Goal: Task Accomplishment & Management: Manage account settings

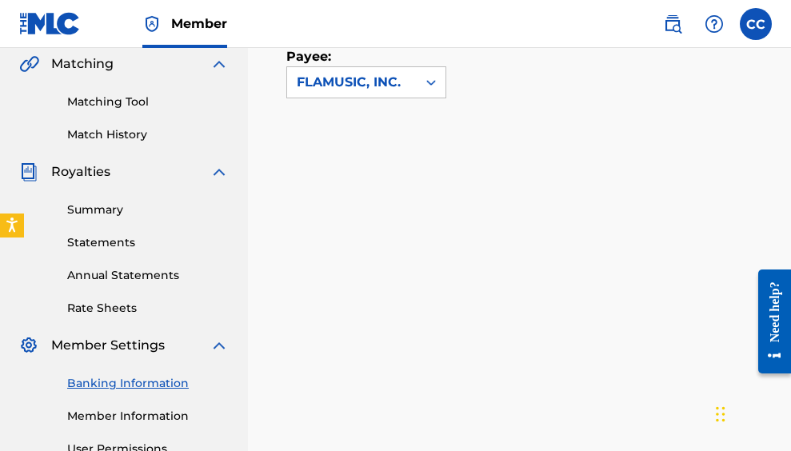
scroll to position [370, 0]
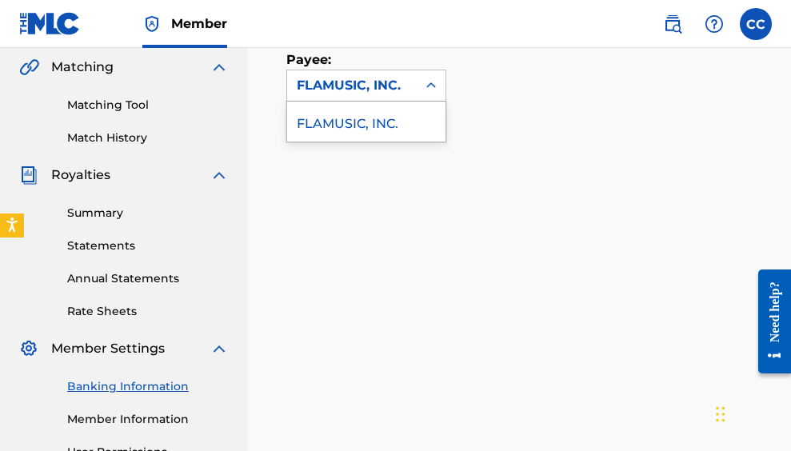
click at [433, 84] on icon at bounding box center [431, 86] width 16 height 16
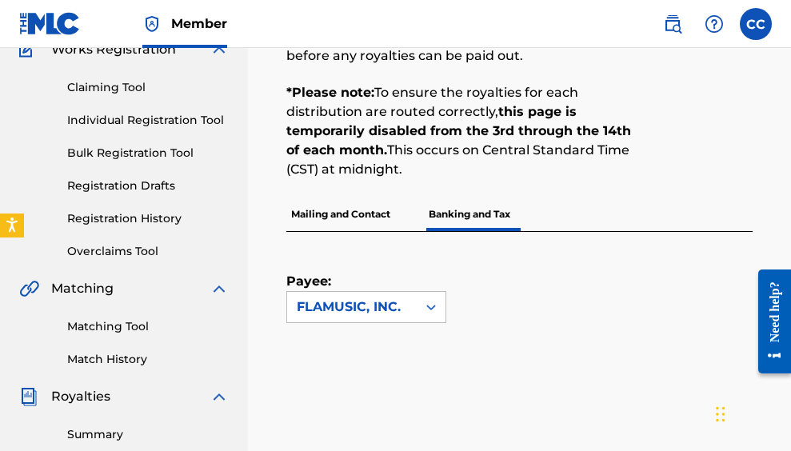
scroll to position [142, 0]
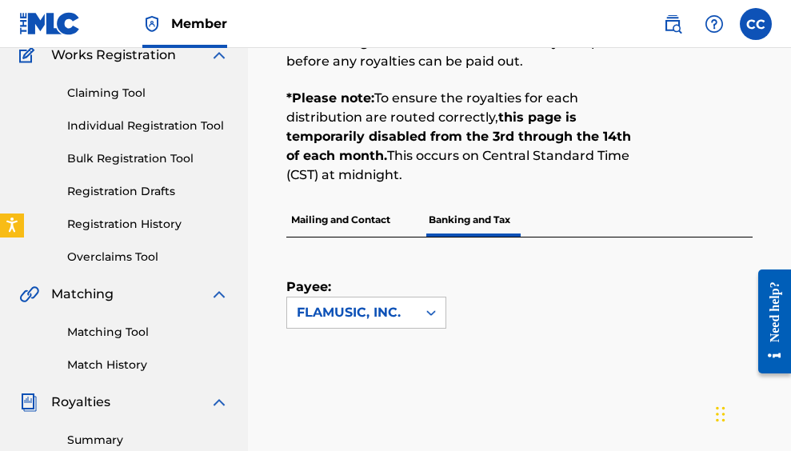
click at [432, 315] on icon at bounding box center [431, 313] width 16 height 16
click at [431, 316] on icon at bounding box center [431, 313] width 16 height 16
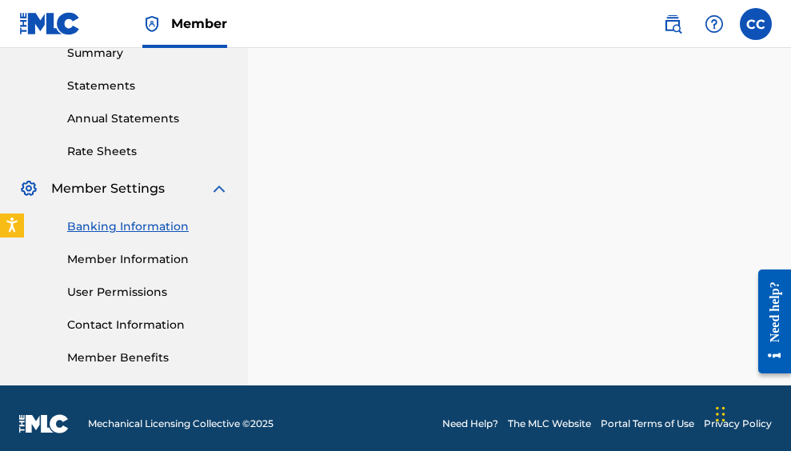
scroll to position [541, 0]
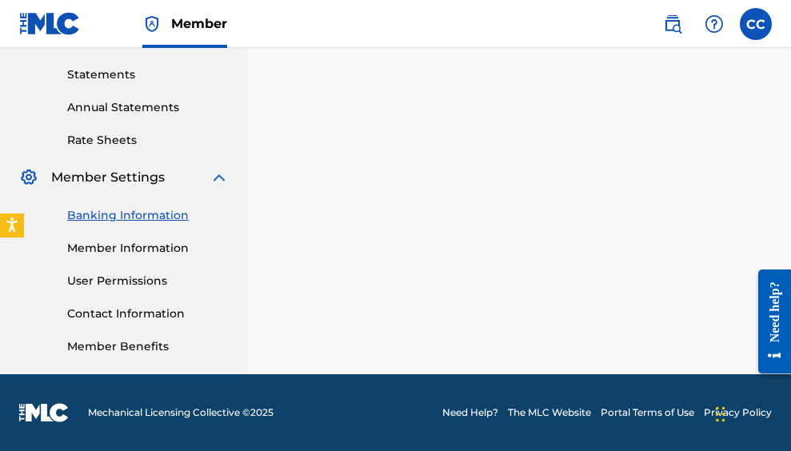
click at [145, 210] on link "Banking Information" at bounding box center [148, 215] width 162 height 17
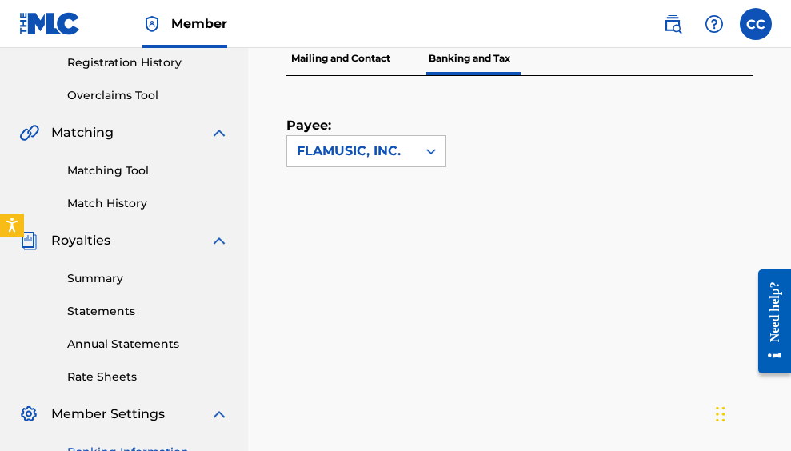
scroll to position [299, 0]
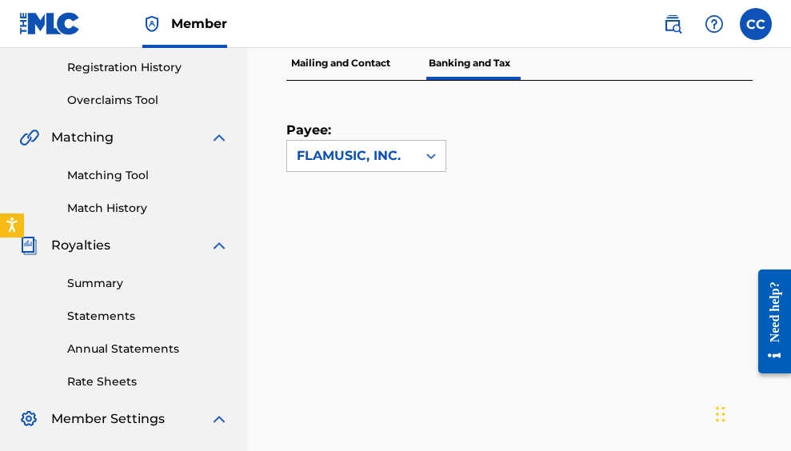
click at [92, 283] on link "Summary" at bounding box center [148, 283] width 162 height 17
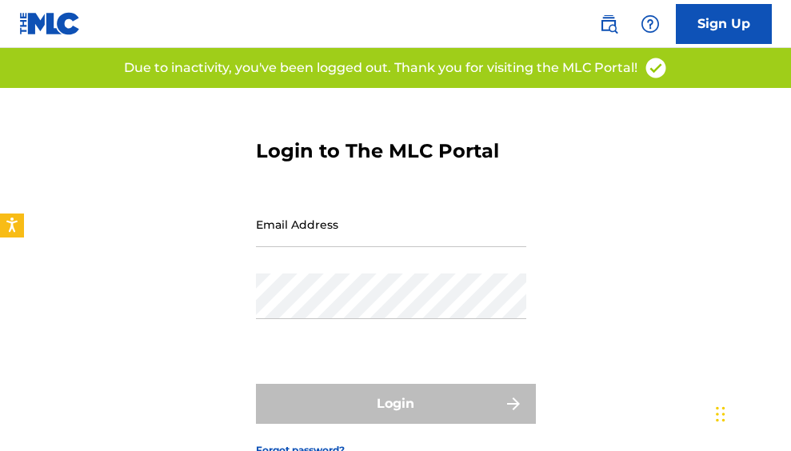
scroll to position [6, 0]
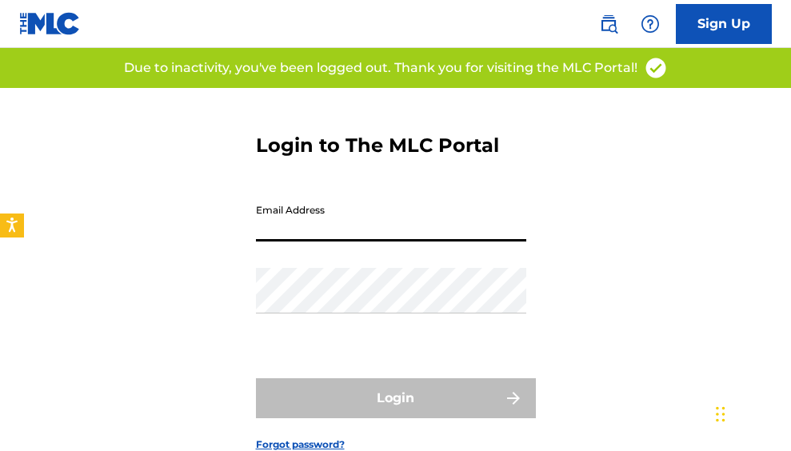
click at [323, 232] on input "Email Address" at bounding box center [391, 219] width 271 height 46
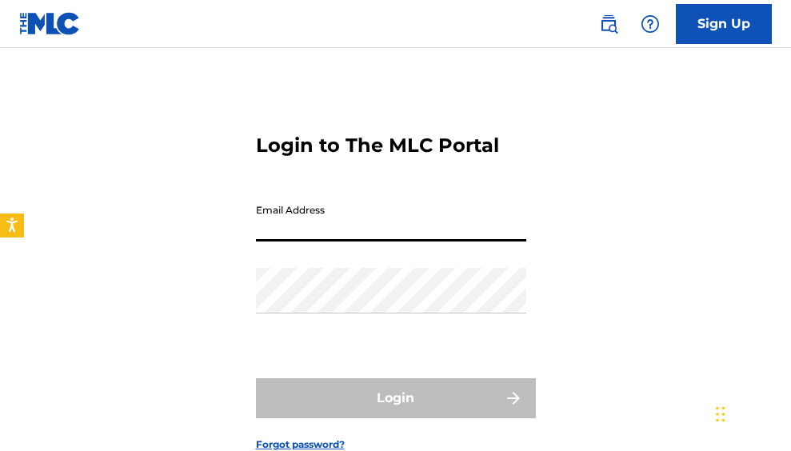
type input "[EMAIL_ADDRESS][DOMAIN_NAME]"
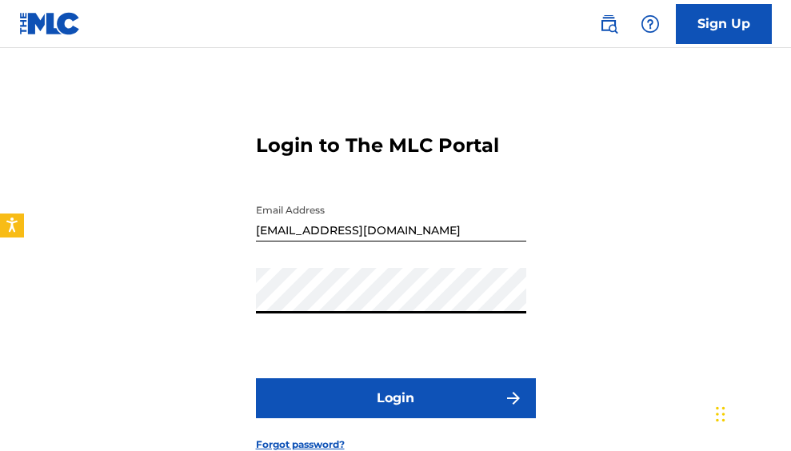
click at [302, 401] on button "Login" at bounding box center [396, 399] width 280 height 40
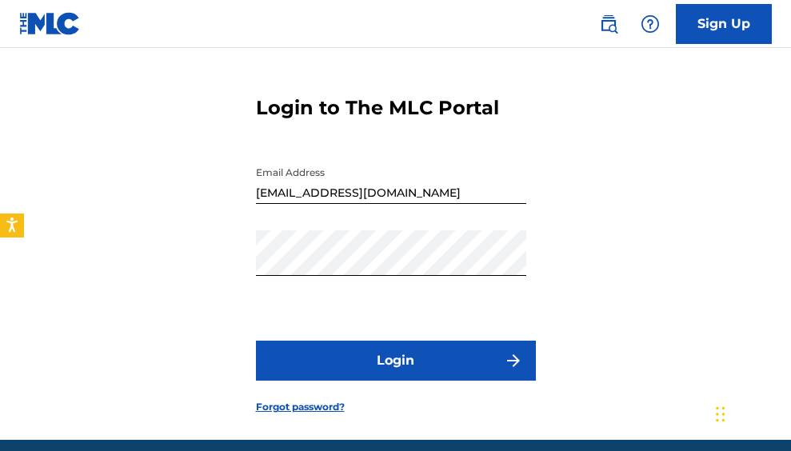
scroll to position [68, 0]
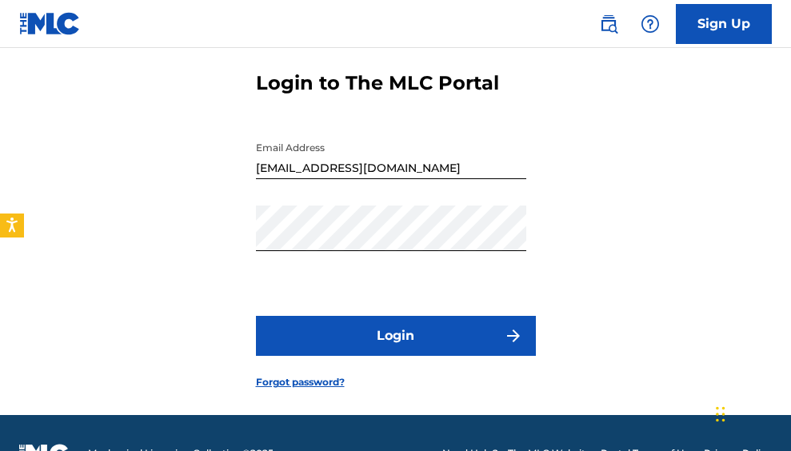
click at [312, 383] on link "Forgot password?" at bounding box center [300, 382] width 89 height 14
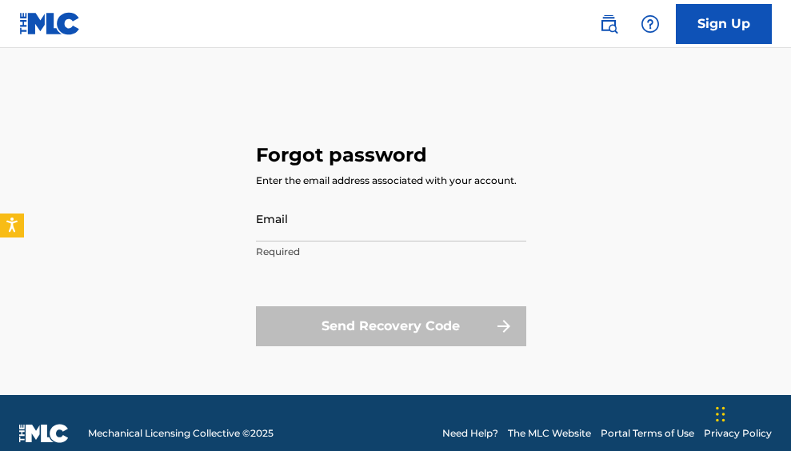
scroll to position [21, 0]
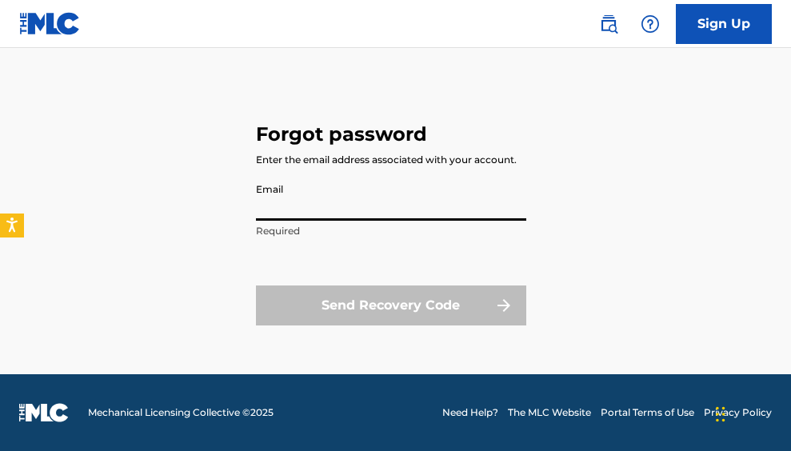
click at [291, 210] on input "Email" at bounding box center [391, 198] width 271 height 46
type input "[EMAIL_ADDRESS][DOMAIN_NAME]"
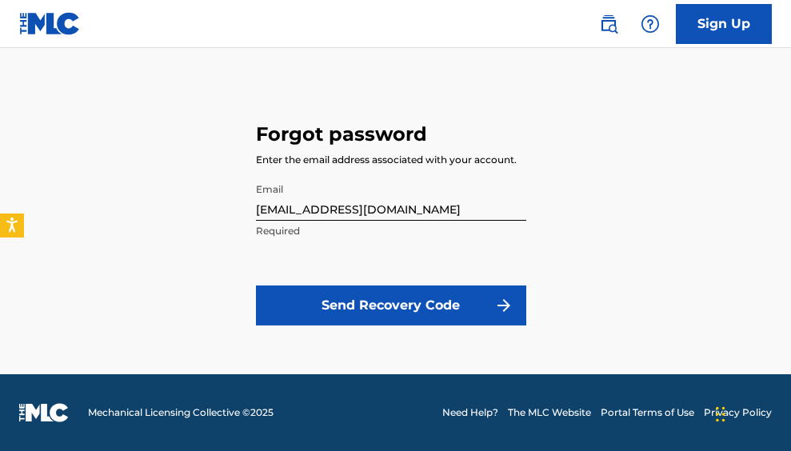
click at [401, 303] on button "Send Recovery Code" at bounding box center [391, 306] width 271 height 40
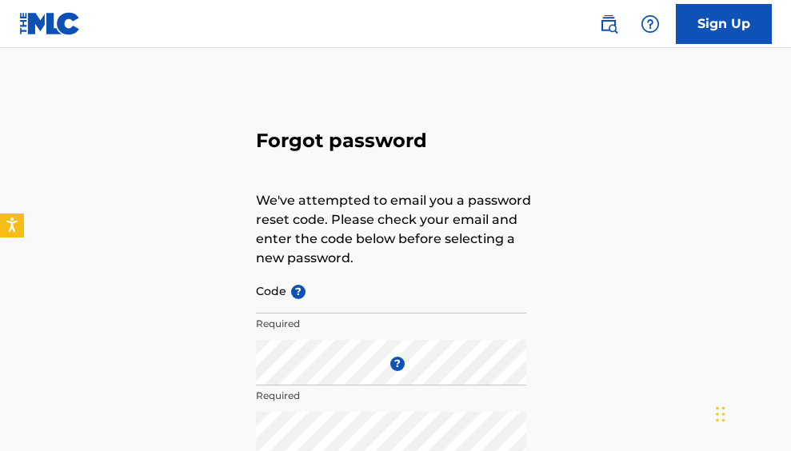
scroll to position [0, 0]
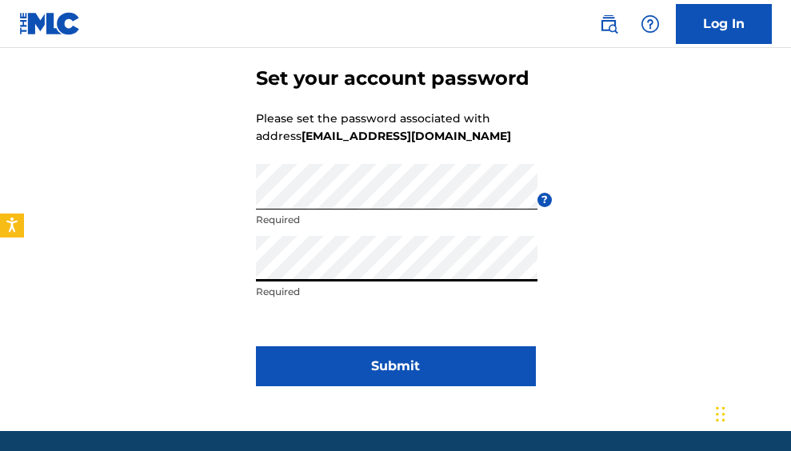
scroll to position [77, 0]
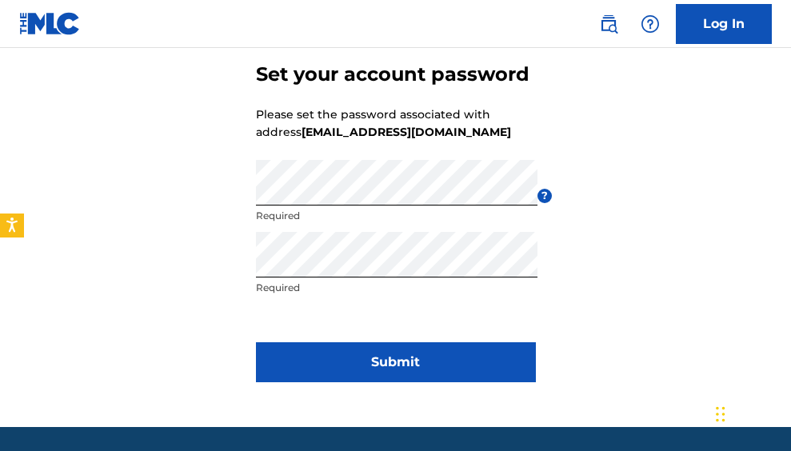
click at [423, 366] on button "Submit" at bounding box center [396, 363] width 280 height 40
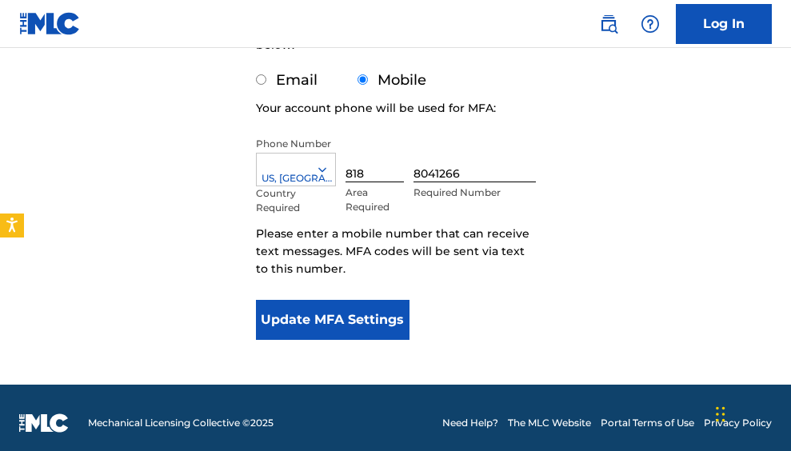
scroll to position [287, 0]
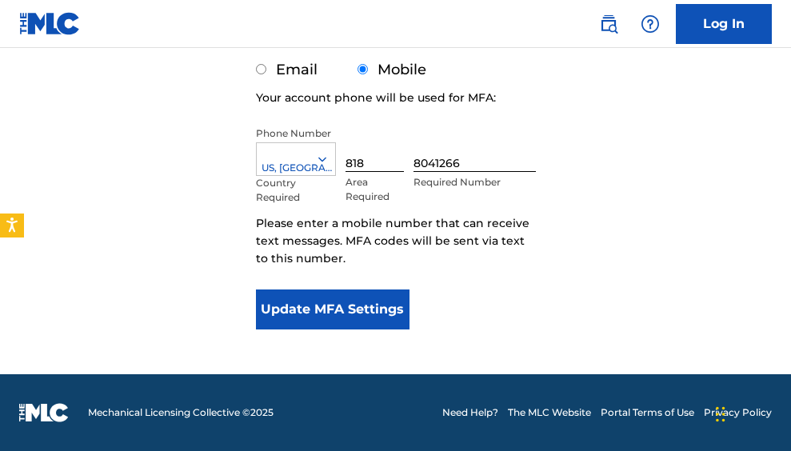
click at [335, 305] on button "Update MFA Settings" at bounding box center [333, 310] width 154 height 40
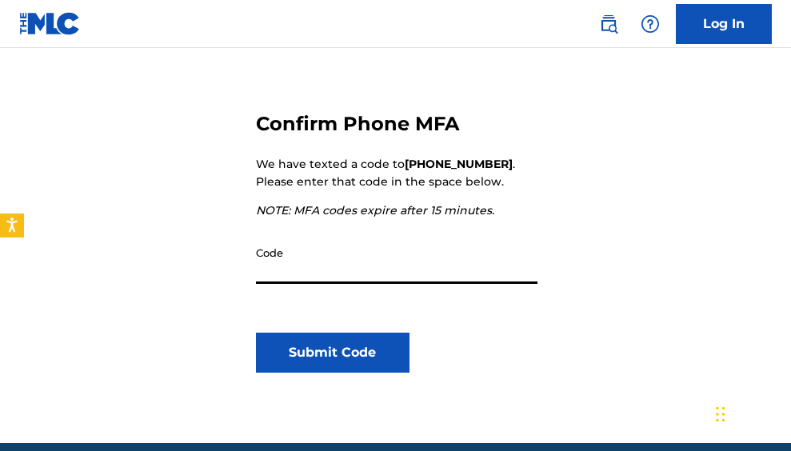
scroll to position [189, 0]
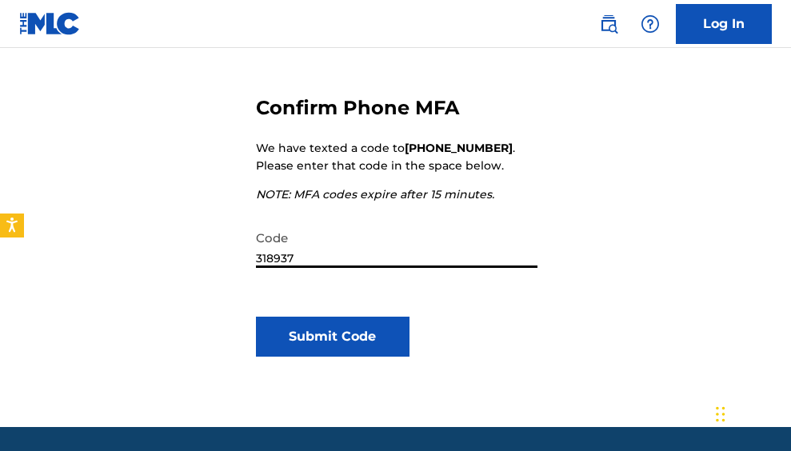
type input "318937"
click at [344, 328] on button "Submit Code" at bounding box center [333, 337] width 154 height 40
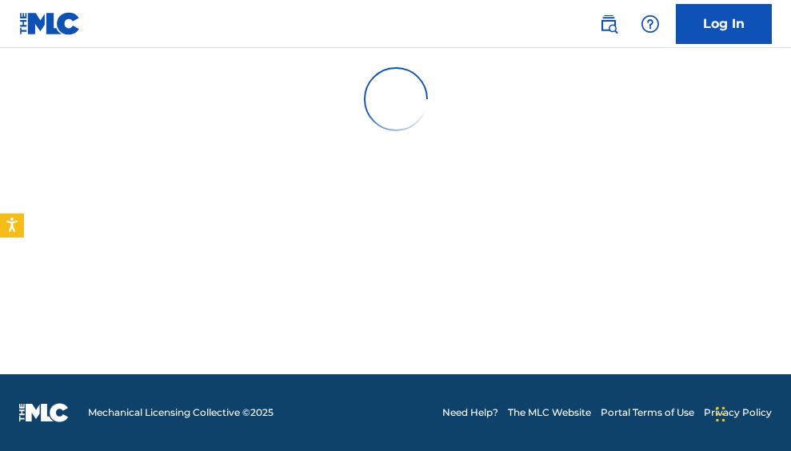
scroll to position [0, 0]
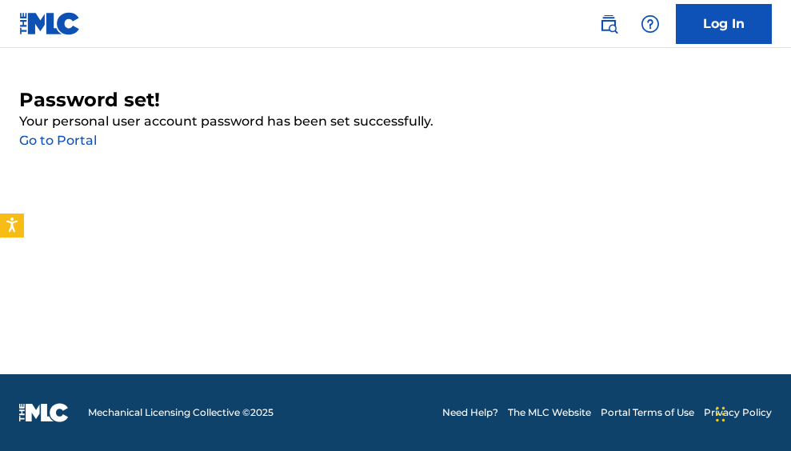
click at [723, 21] on link "Log In" at bounding box center [724, 24] width 96 height 40
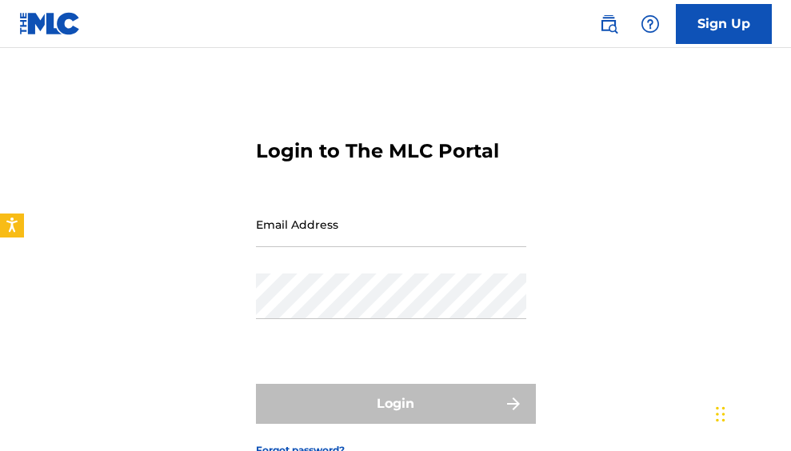
click at [279, 237] on input "Email Address" at bounding box center [391, 225] width 271 height 46
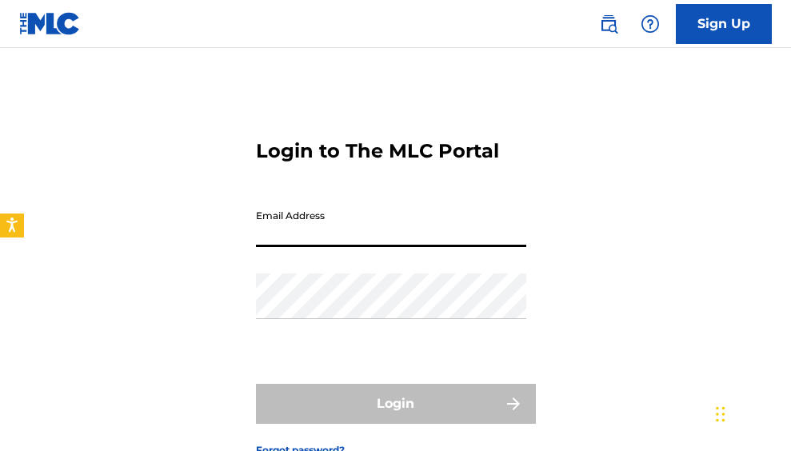
type input "[EMAIL_ADDRESS][DOMAIN_NAME]"
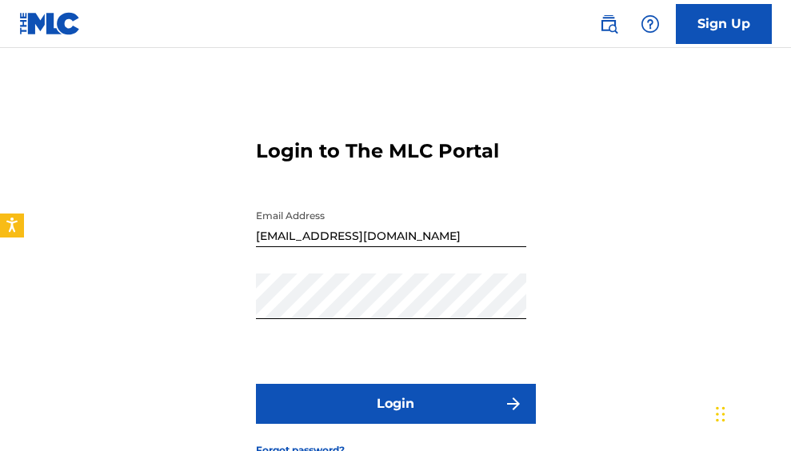
click at [284, 402] on button "Login" at bounding box center [396, 404] width 280 height 40
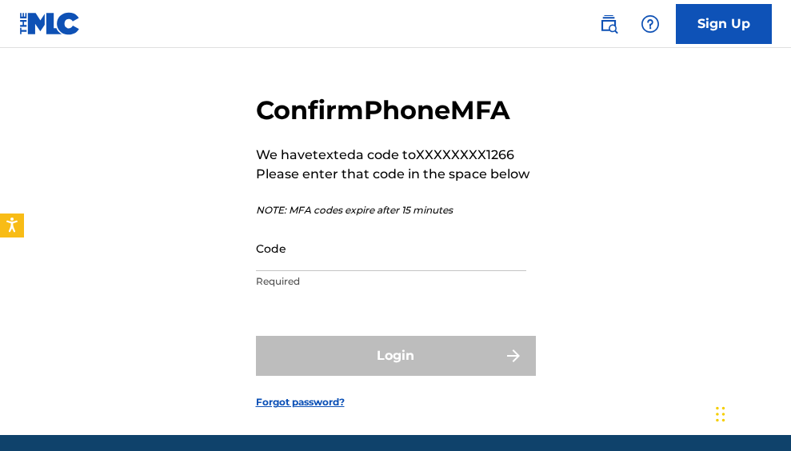
scroll to position [48, 0]
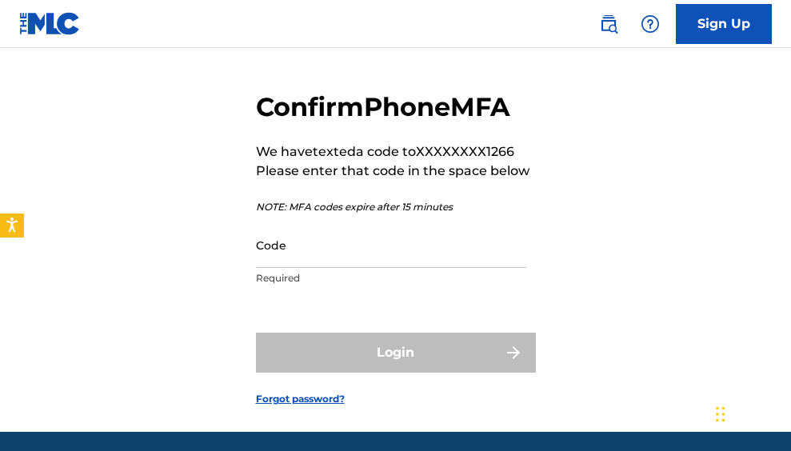
click at [351, 255] on input "Code" at bounding box center [391, 245] width 271 height 46
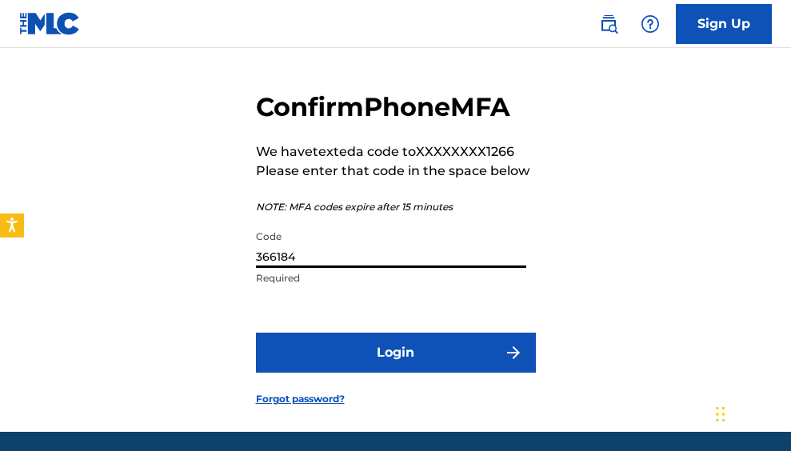
type input "366184"
click at [416, 349] on button "Login" at bounding box center [396, 353] width 280 height 40
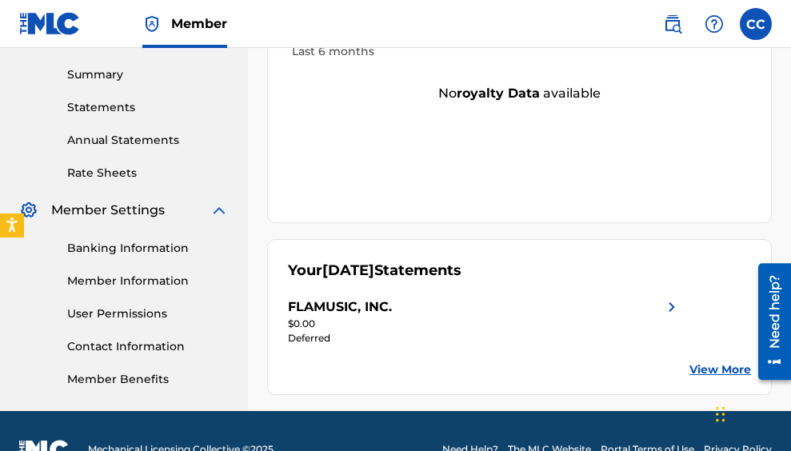
scroll to position [506, 0]
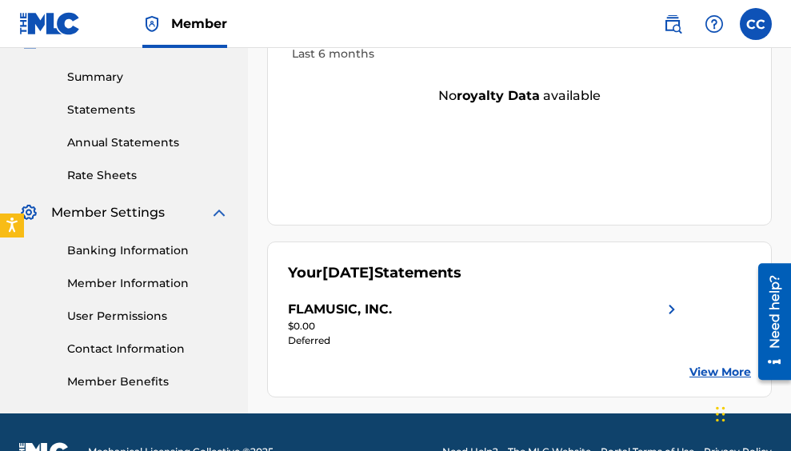
click at [526, 154] on div "Your amount paid over time Last 6 months No royalty data available" at bounding box center [519, 106] width 505 height 240
